Goal: Task Accomplishment & Management: Use online tool/utility

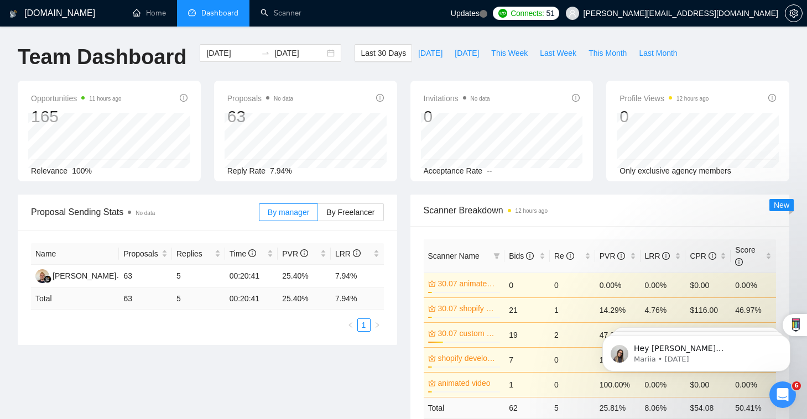
click at [202, 14] on span "Dashboard" at bounding box center [219, 12] width 37 height 9
click at [161, 14] on link "Home" at bounding box center [149, 12] width 33 height 9
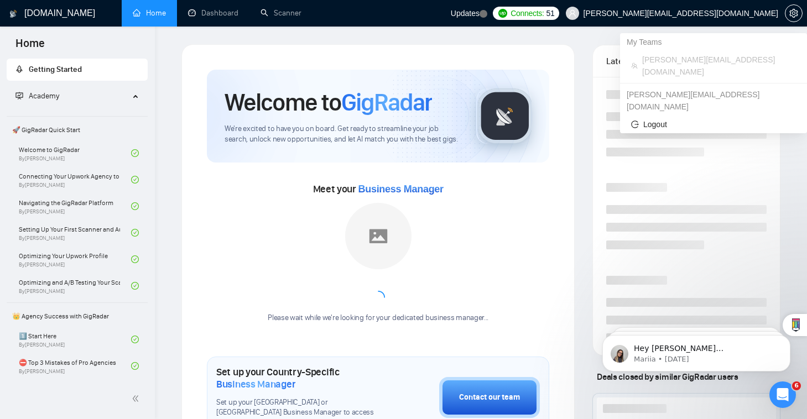
click at [647, 13] on span "[PERSON_NAME][EMAIL_ADDRESS][DOMAIN_NAME]" at bounding box center [680, 13] width 195 height 0
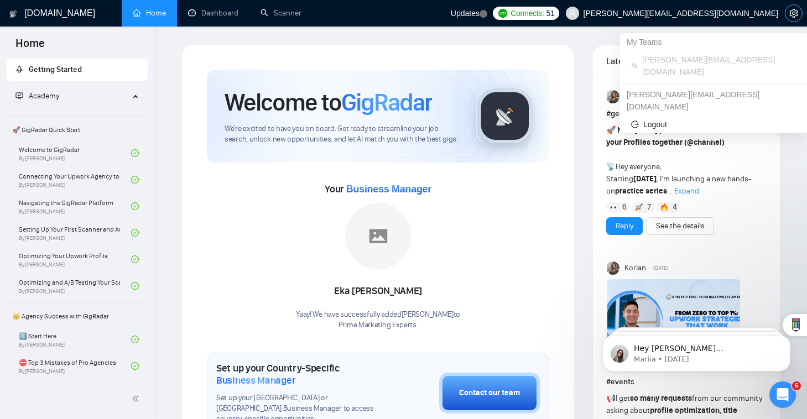
click at [790, 9] on icon "setting" at bounding box center [793, 13] width 9 height 9
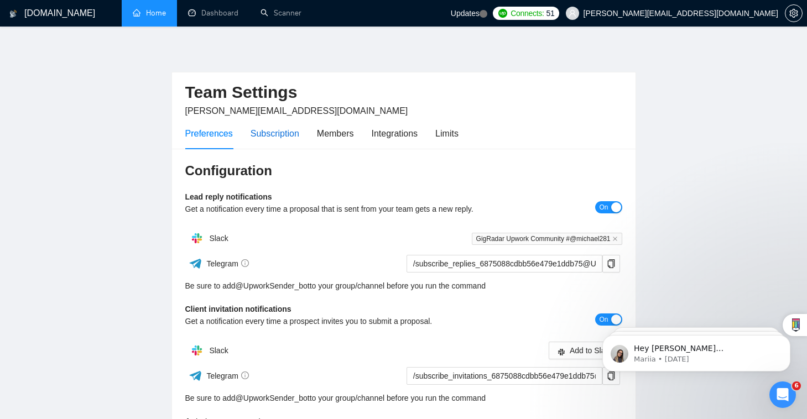
click at [265, 139] on div "Subscription" at bounding box center [274, 134] width 49 height 14
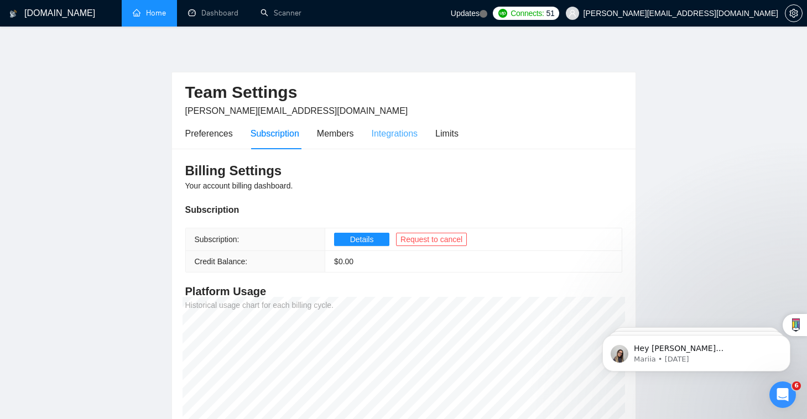
click at [374, 141] on div "Integrations" at bounding box center [395, 134] width 46 height 32
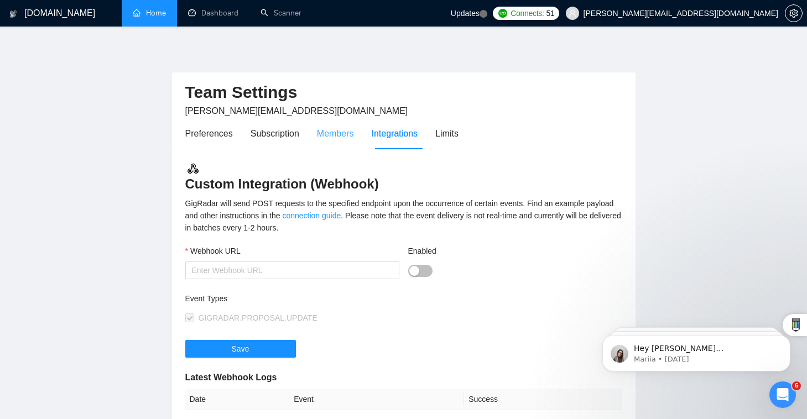
click at [344, 141] on div "Members" at bounding box center [335, 134] width 37 height 32
click at [166, 9] on link "Home" at bounding box center [149, 12] width 33 height 9
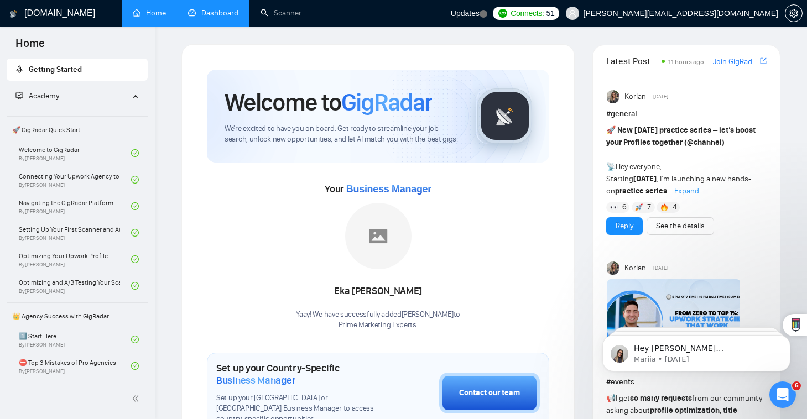
click at [238, 13] on link "Dashboard" at bounding box center [213, 12] width 50 height 9
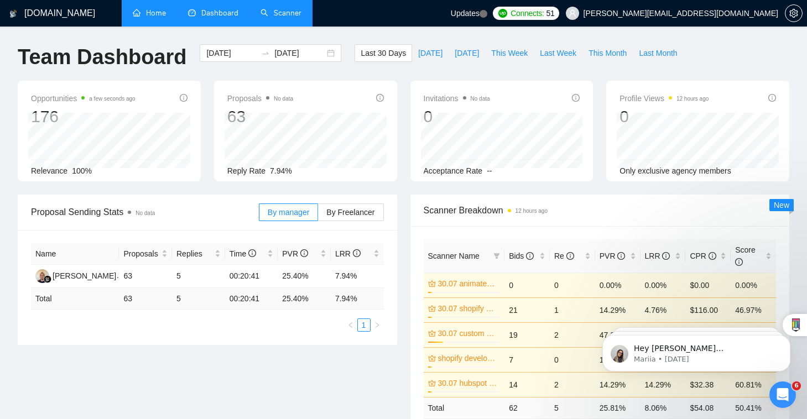
click at [268, 18] on link "Scanner" at bounding box center [280, 12] width 41 height 9
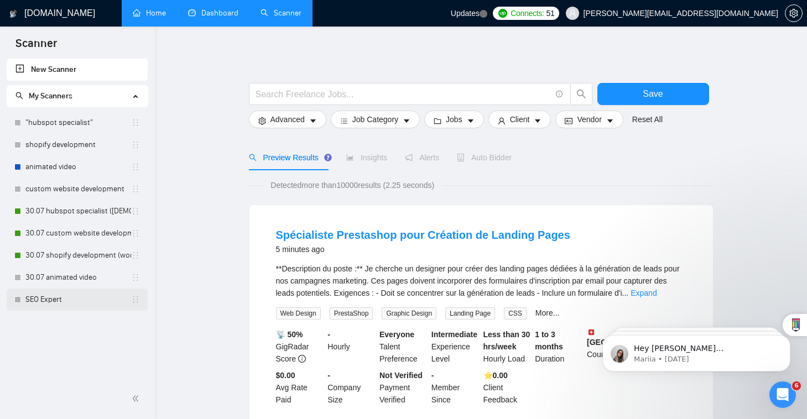
click at [96, 300] on link "SEO Expert" at bounding box center [78, 300] width 106 height 22
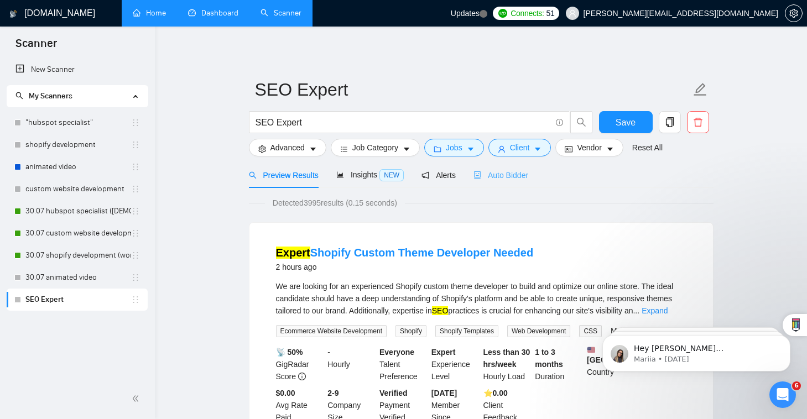
click at [510, 165] on div "Auto Bidder" at bounding box center [500, 175] width 55 height 26
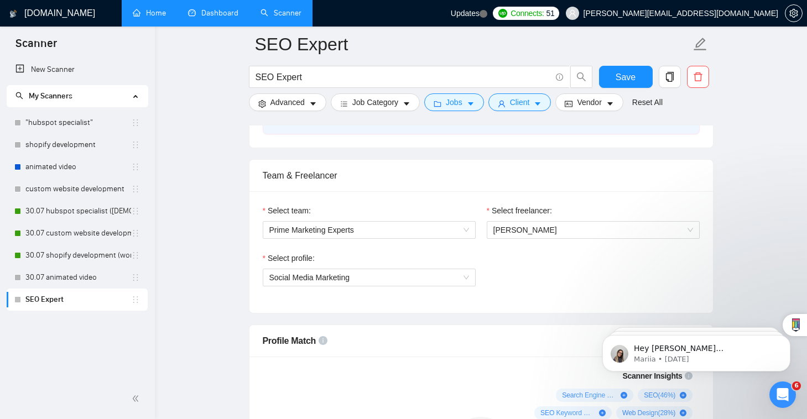
scroll to position [487, 0]
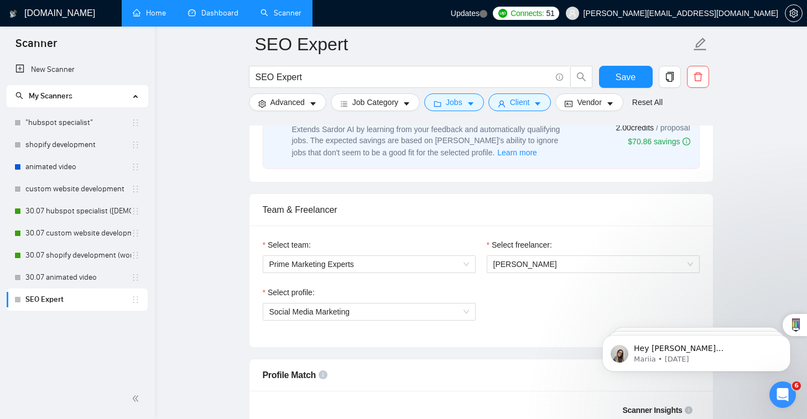
click at [550, 239] on label "Select freelancer:" at bounding box center [519, 245] width 65 height 12
click at [550, 256] on input "Select freelancer:" at bounding box center [589, 264] width 192 height 17
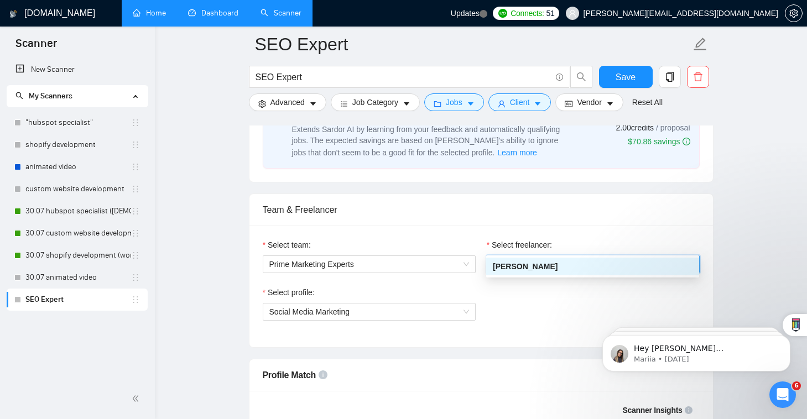
click at [549, 256] on span "[PERSON_NAME]" at bounding box center [593, 264] width 200 height 17
click at [524, 292] on div "Select profile: Social Media Marketing" at bounding box center [481, 310] width 448 height 48
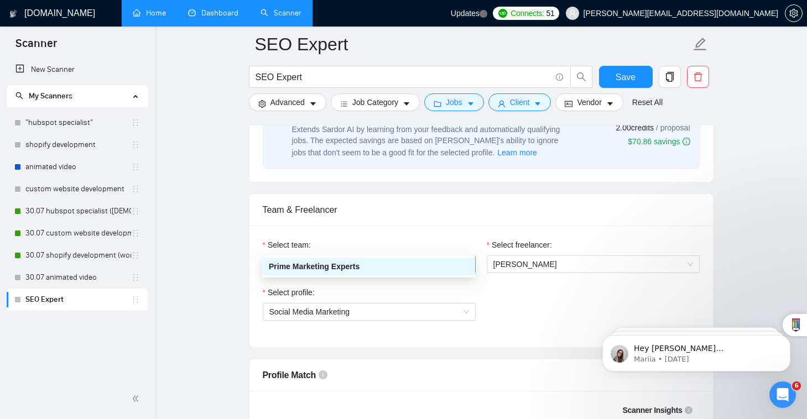
click at [435, 256] on span "Prime Marketing Experts" at bounding box center [369, 264] width 200 height 17
click at [437, 268] on div "Prime Marketing Experts" at bounding box center [369, 266] width 200 height 12
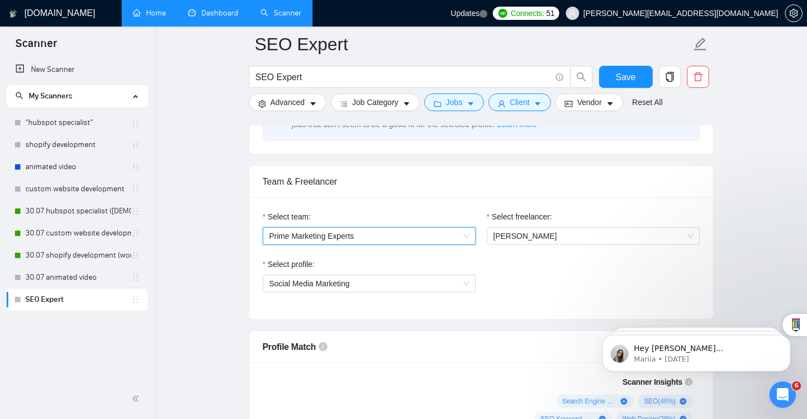
scroll to position [671, 0]
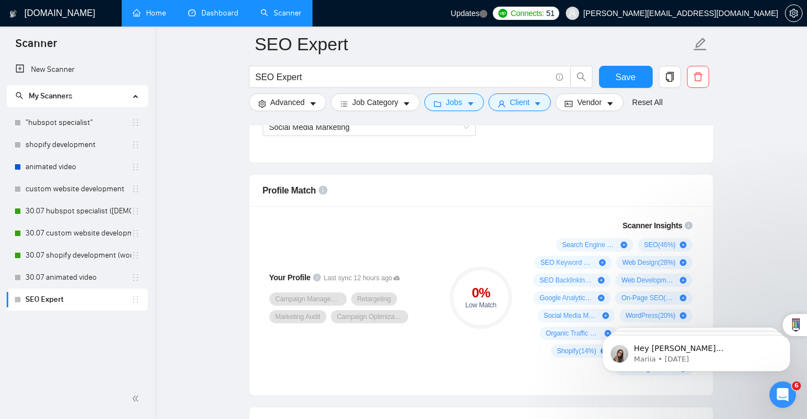
click at [403, 293] on div "Campaign Management Retargeting Marketing Audit Campaign Optimization" at bounding box center [351, 308] width 164 height 31
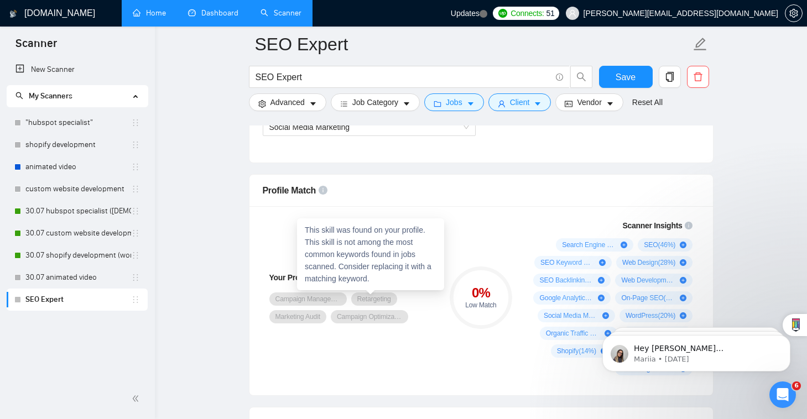
click at [384, 310] on div "Campaign Optimization" at bounding box center [369, 316] width 77 height 13
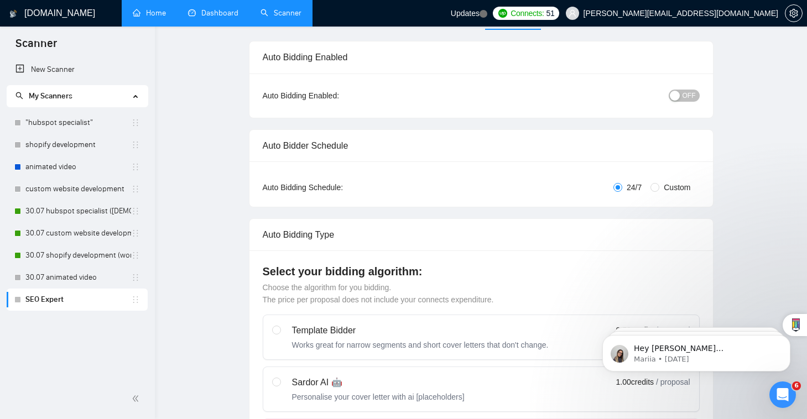
scroll to position [0, 0]
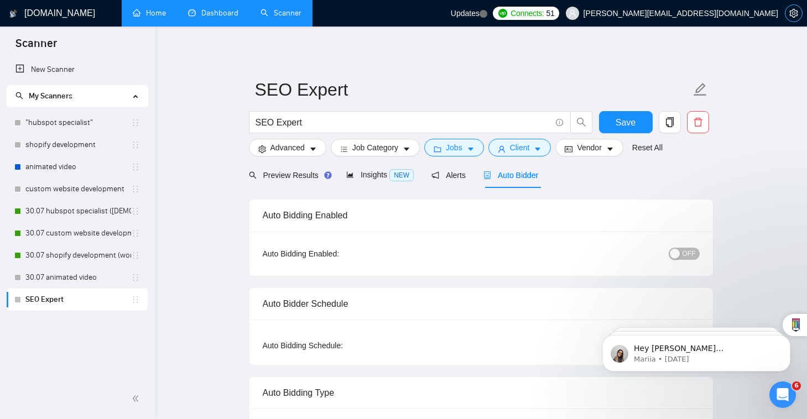
click at [791, 9] on icon "setting" at bounding box center [793, 13] width 9 height 9
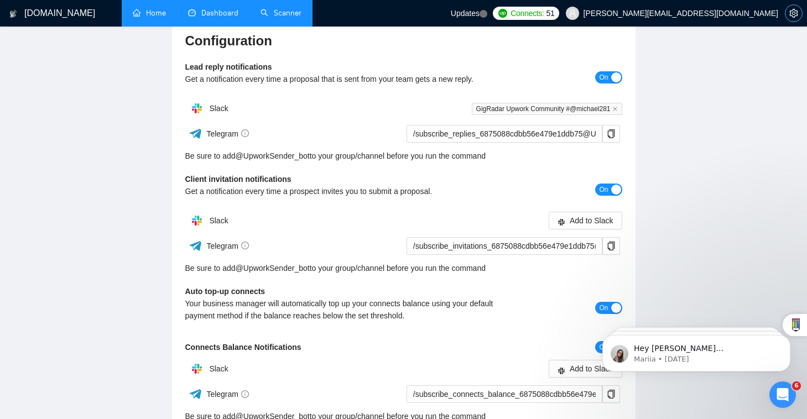
scroll to position [293, 0]
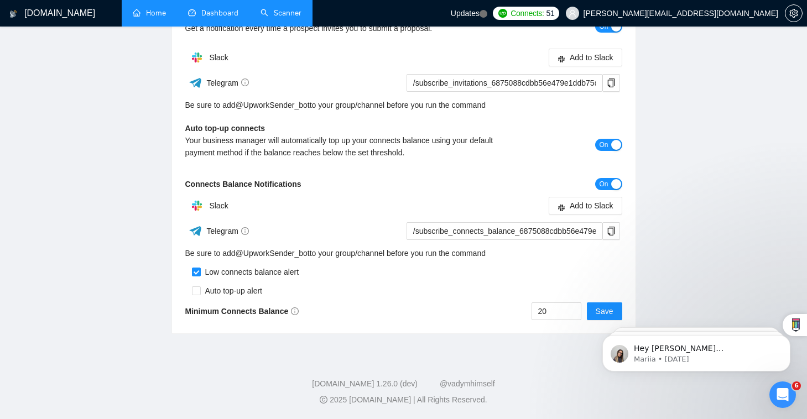
click at [224, 293] on div "Auto top-up alert" at bounding box center [232, 291] width 62 height 12
click at [213, 285] on div "Auto top-up alert" at bounding box center [232, 291] width 62 height 12
click at [199, 290] on input "checkbox" at bounding box center [196, 290] width 9 height 9
checkbox input "true"
click html "Hey [PERSON_NAME][EMAIL_ADDRESS][DOMAIN_NAME], Do you want to learn how to inte…"
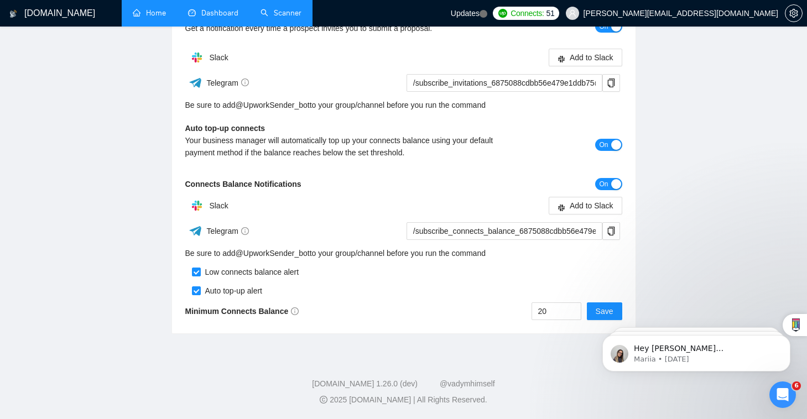
click html "Hey [PERSON_NAME][EMAIL_ADDRESS][DOMAIN_NAME], Do you want to learn how to inte…"
